Goal: Check status: Check status

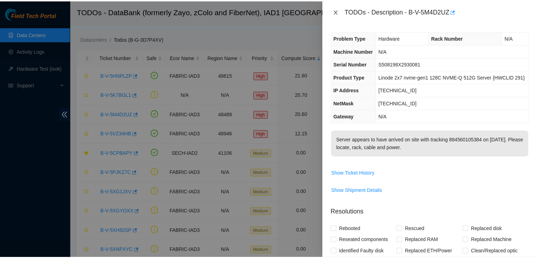
scroll to position [34, 0]
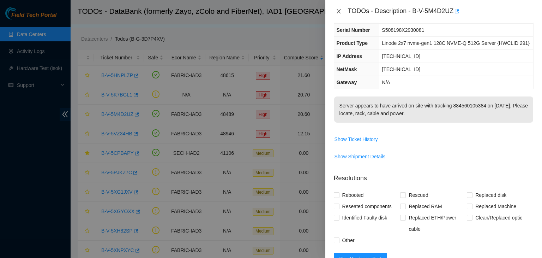
click at [334, 9] on button "Close" at bounding box center [339, 11] width 10 height 7
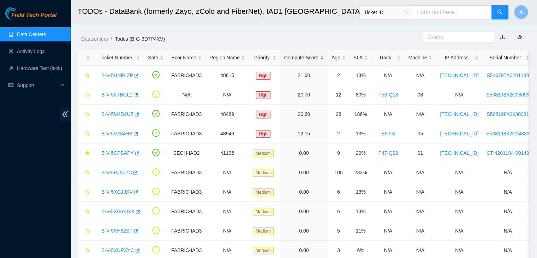
scroll to position [41, 0]
click at [46, 31] on link "Data Centers" at bounding box center [31, 34] width 29 height 6
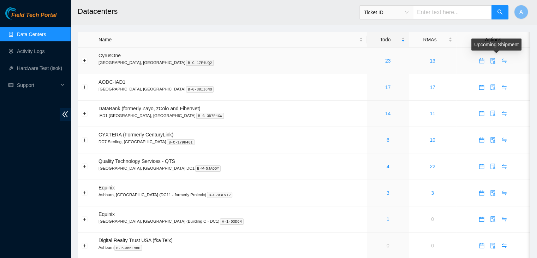
click at [501, 61] on icon "swap" at bounding box center [504, 61] width 6 height 6
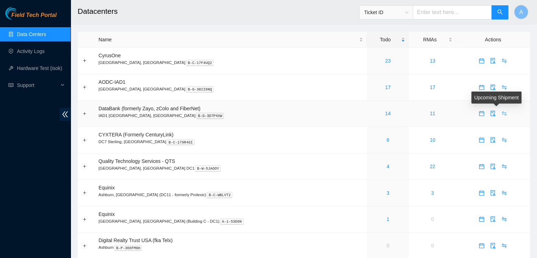
click at [501, 111] on icon "swap" at bounding box center [504, 113] width 6 height 6
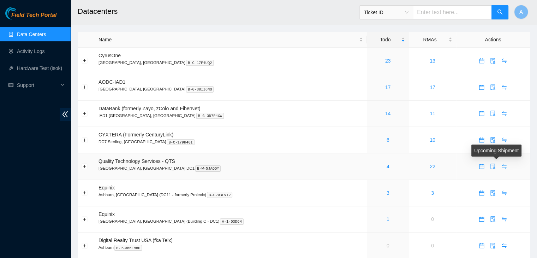
click at [499, 163] on button "button" at bounding box center [503, 166] width 11 height 11
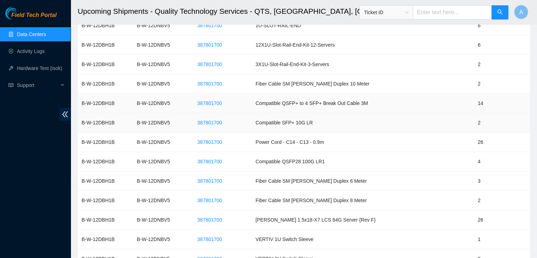
scroll to position [157, 0]
